Goal: Transaction & Acquisition: Purchase product/service

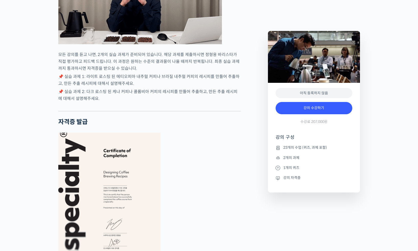
scroll to position [1678, 0]
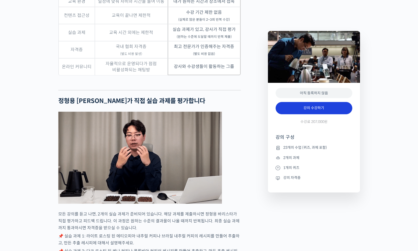
click at [313, 109] on link "강의 수강하기" at bounding box center [314, 108] width 77 height 12
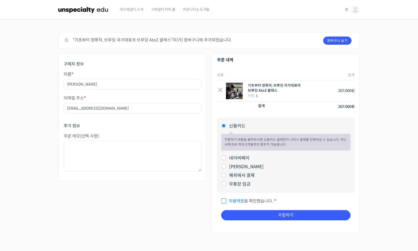
click at [246, 156] on label "네이버페이" at bounding box center [239, 157] width 20 height 5
click at [226, 156] on input "네이버페이" at bounding box center [223, 157] width 5 height 5
radio input "true"
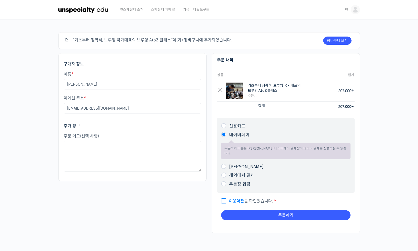
click at [247, 198] on span "이용약관 을 확인했습니다." at bounding box center [247, 200] width 52 height 5
click at [225, 197] on input "이용약관 을 확인했습니다. *" at bounding box center [222, 198] width 3 height 3
checkbox input "true"
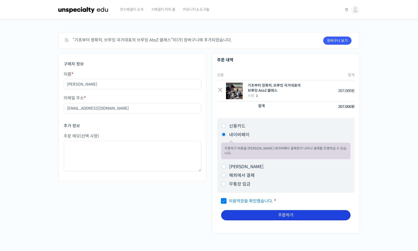
click at [257, 210] on button "주문하기" at bounding box center [285, 215] width 129 height 10
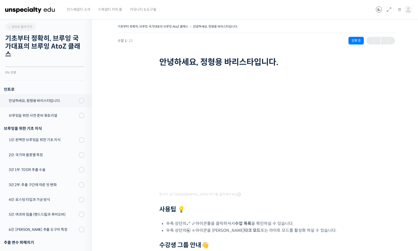
click at [376, 170] on div "기초부터 정확히, 브루잉 국가대표의 브루잉 AtoZ 클래스 안녕하세요, 정형용 바리스타입니다. 진행 중 수업 1 / 23 진행 중 안녕하세요,…" at bounding box center [256, 171] width 277 height 296
click at [380, 147] on div "기초부터 정확히, 브루잉 국가대표의 브루잉 AtoZ 클래스 안녕하세요, 정형용 바리스타입니다. 진행 중 수업 1 / 23 진행 중 안녕하세요,…" at bounding box center [256, 171] width 277 height 296
click at [415, 80] on div "기초부터 정확히, 브루잉 국가대표의 브루잉 AtoZ 클래스 안녕하세요, 정형용 바리스타입니다. 진행 중 수업 1 / 23 진행 중 안녕하세요,…" at bounding box center [256, 172] width 329 height 314
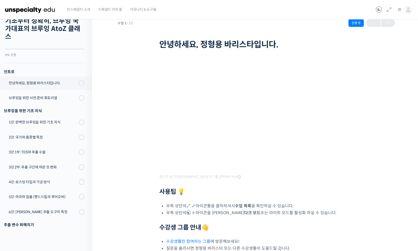
scroll to position [22, 0]
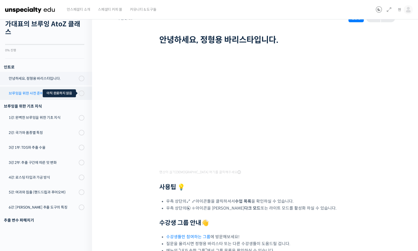
click at [80, 91] on span at bounding box center [80, 94] width 3 height 6
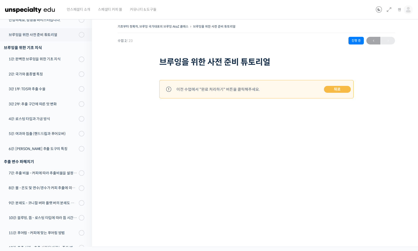
scroll to position [89, 0]
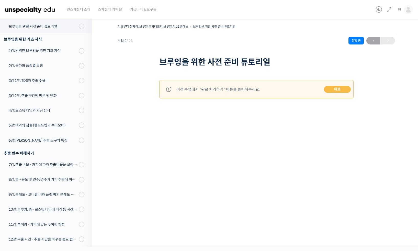
click at [332, 87] on link "뒤로" at bounding box center [337, 89] width 27 height 7
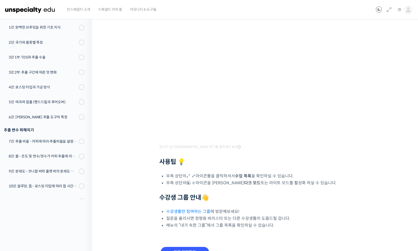
scroll to position [77, 0]
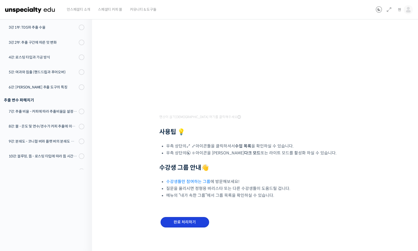
click at [170, 224] on input "완료 처리하기" at bounding box center [185, 222] width 49 height 10
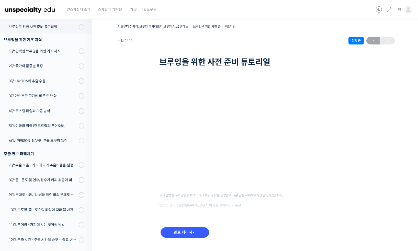
scroll to position [90, 0]
click at [367, 149] on div "기초부터 정확히, 브루잉 국가대표의 브루잉 AtoZ 클래스 브루잉을 위한 사전 준비 튜토리얼 진행 중 수업 2 / 23 진행 중 ← 이전 브루…" at bounding box center [256, 137] width 277 height 228
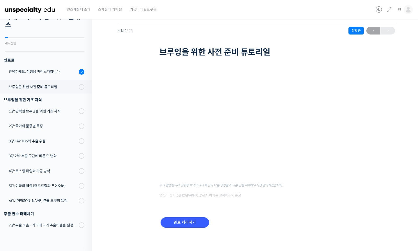
scroll to position [23, 0]
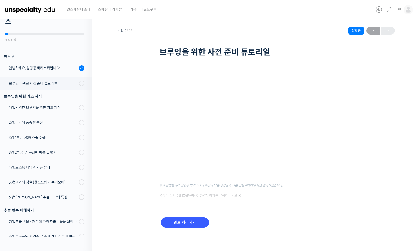
click at [382, 141] on div "기초부터 정확히, 브루잉 국가대표의 브루잉 AtoZ 클래스 브루잉을 위한 사전 준비 튜토리얼 진행 중 수업 2 / 23 진행 중 ← 이전 브루…" at bounding box center [256, 127] width 277 height 228
click at [378, 152] on div "기초부터 정확히, 브루잉 국가대표의 브루잉 AtoZ 클래스 브루잉을 위한 사전 준비 튜토리얼 진행 중 수업 2 / 23 진행 중 ← 이전 브루…" at bounding box center [256, 127] width 277 height 228
click at [336, 196] on div "추가 촬영분이라 정형용 바리스타의 복장이 다른 영상들과 다른 점을 이해해주시면 감사하겠습니다. 영상이 끊기신다면 여기를 클릭해주세요" at bounding box center [256, 134] width 194 height 130
click at [366, 136] on div "기초부터 정확히, 브루잉 국가대표의 브루잉 AtoZ 클래스 브루잉을 위한 사전 준비 튜토리얼 진행 중 수업 2 / 23 진행 중 ← 이전 브루…" at bounding box center [256, 127] width 277 height 228
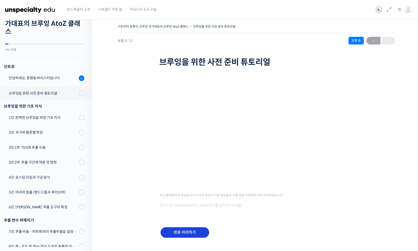
click at [183, 228] on input "완료 처리하기" at bounding box center [185, 232] width 49 height 10
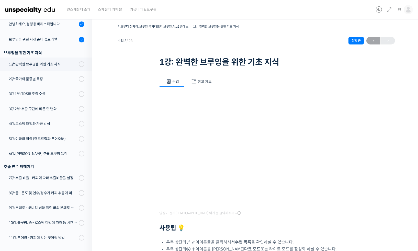
scroll to position [108, 0]
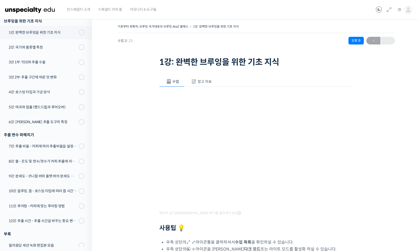
click at [380, 174] on div "기초부터 정확히, 브루잉 국가대표의 브루잉 AtoZ 클래스 1강: 완벽한 브루잉을 위한 기초 지식 진행 중 수업 3 / 23 진행 중 ← 이전…" at bounding box center [256, 180] width 277 height 315
click at [366, 175] on div "기초부터 정확히, 브루잉 국가대표의 브루잉 AtoZ 클래스 1강: 완벽한 브루잉을 위한 기초 지식 진행 중 수업 3 / 23 진행 중 ← 이전…" at bounding box center [256, 180] width 277 height 315
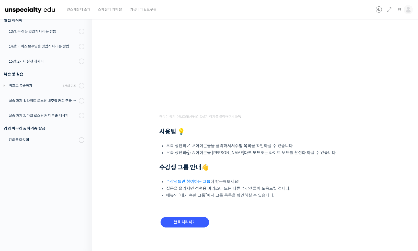
scroll to position [47, 0]
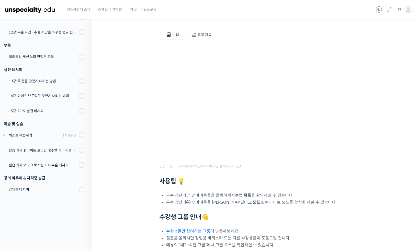
click at [198, 34] on span "참고 자료" at bounding box center [205, 34] width 14 height 5
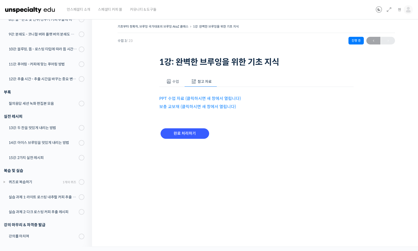
click at [196, 96] on link "PPT 수업 자료 (클릭하시면 새 창에서 열립니다)" at bounding box center [200, 98] width 82 height 5
click at [204, 109] on p "보충 교보재 (클릭하시면 새 창에서 열립니다)" at bounding box center [256, 106] width 194 height 7
click at [204, 106] on link "보충 교보재 (클릭하시면 새 창에서 열립니다)" at bounding box center [197, 106] width 77 height 5
click at [176, 83] on span "수업" at bounding box center [175, 81] width 7 height 5
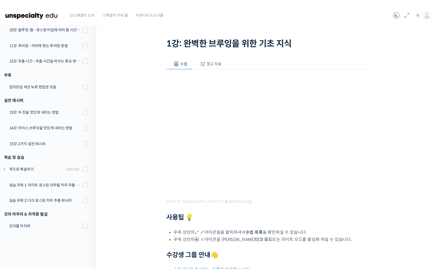
scroll to position [30, 0]
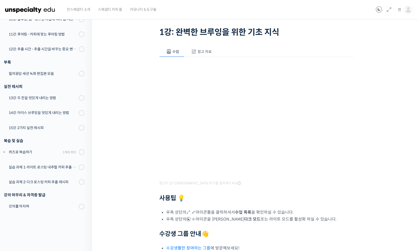
click at [363, 136] on div "기초부터 정확히, 브루잉 국가대표의 브루잉 AtoZ 클래스 1강: 완벽한 브루잉을 위한 기초 지식 진행 중 수업 3 / 23 진행 중 ← 이전…" at bounding box center [256, 150] width 277 height 315
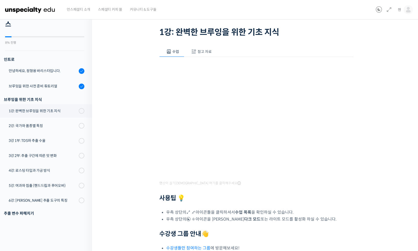
scroll to position [96, 0]
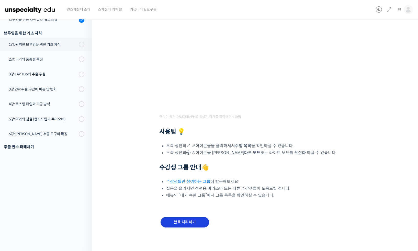
click at [180, 224] on input "완료 처리하기" at bounding box center [185, 222] width 49 height 10
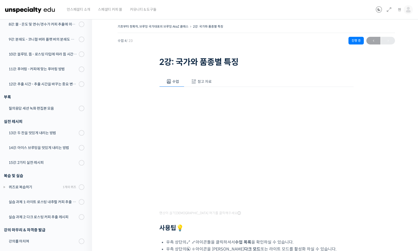
scroll to position [47, 0]
